Goal: Information Seeking & Learning: Learn about a topic

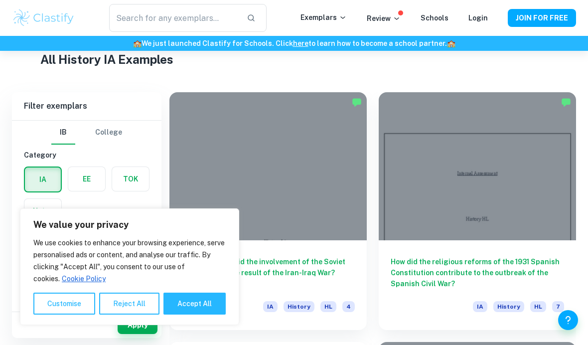
scroll to position [248, 0]
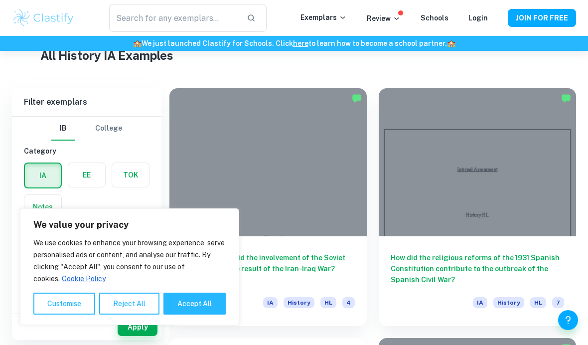
click at [180, 314] on button "Accept All" at bounding box center [194, 303] width 62 height 22
checkbox input "true"
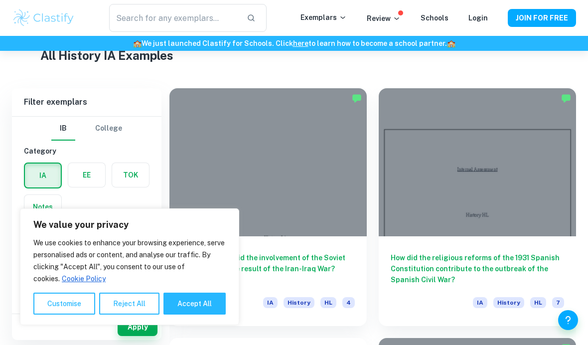
checkbox input "true"
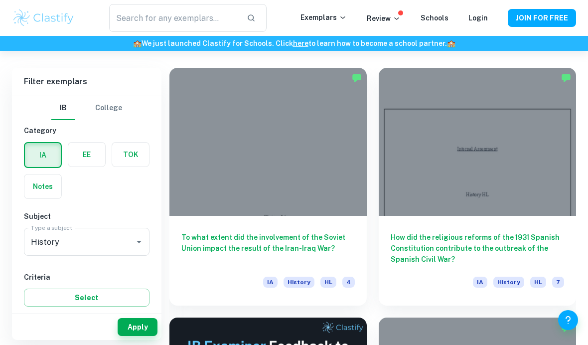
scroll to position [269, 0]
click at [516, 137] on div at bounding box center [477, 141] width 197 height 148
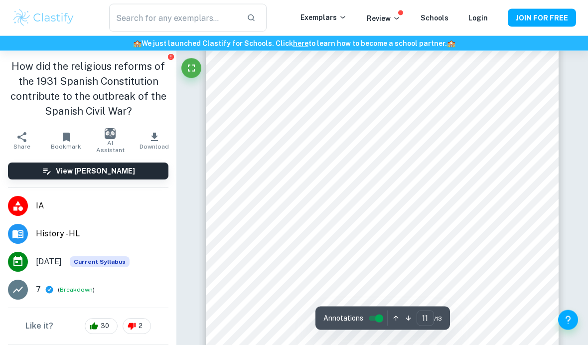
scroll to position [5234, 0]
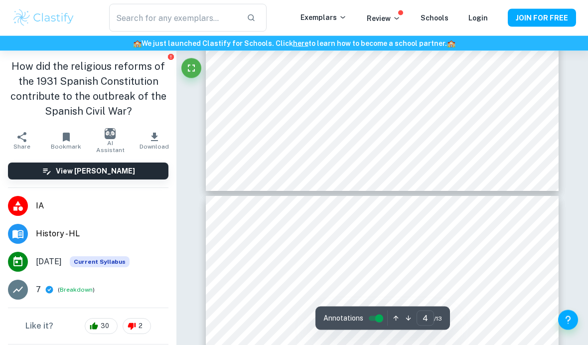
type input "3"
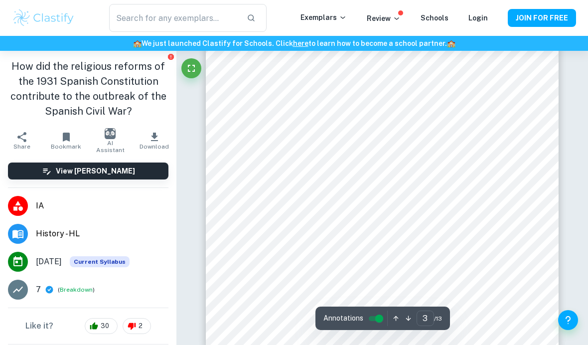
scroll to position [1330, 0]
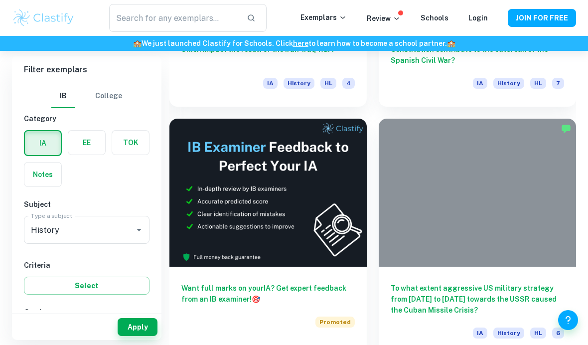
scroll to position [470, 0]
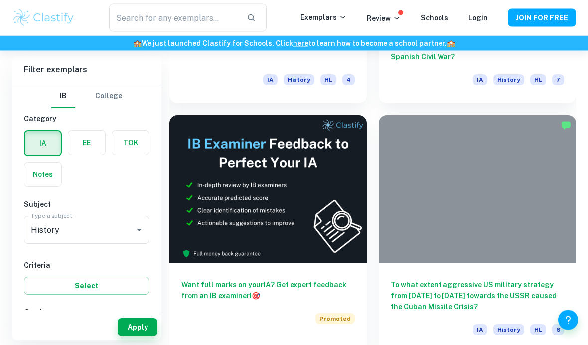
click at [518, 221] on div at bounding box center [477, 190] width 197 height 148
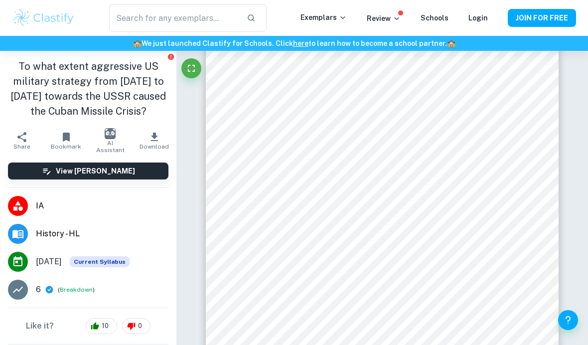
scroll to position [1669, 0]
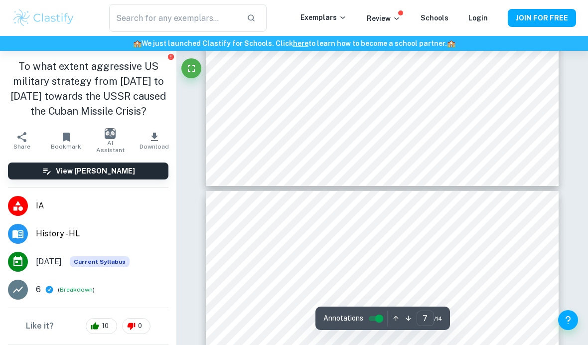
type input "8"
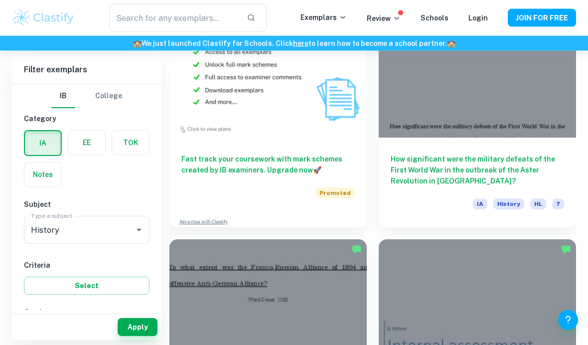
scroll to position [1095, 0]
